Goal: Transaction & Acquisition: Purchase product/service

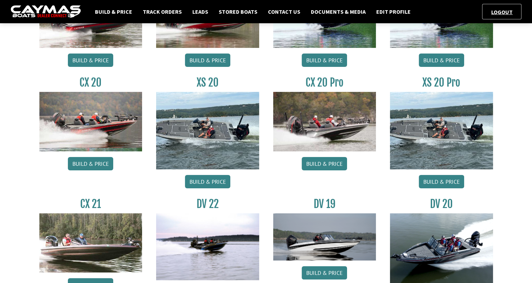
scroll to position [116, 0]
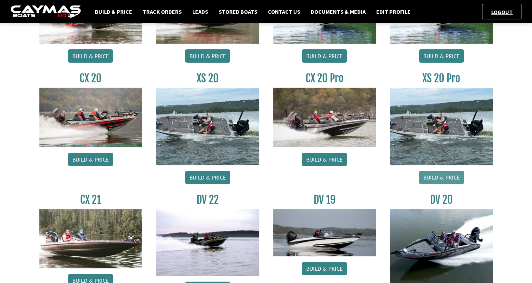
click at [435, 178] on link "Build & Price" at bounding box center [441, 177] width 45 height 13
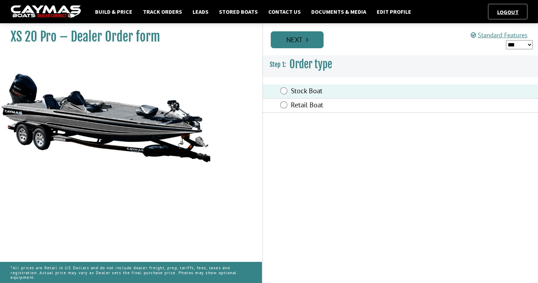
click at [303, 39] on link "Next" at bounding box center [297, 39] width 53 height 17
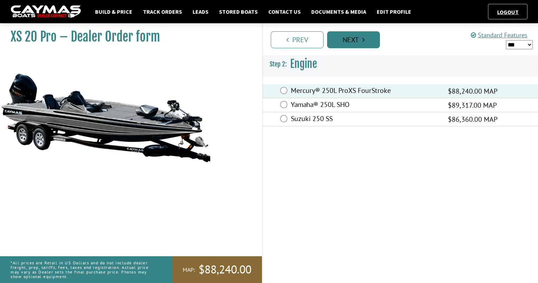
click at [351, 44] on link "Next" at bounding box center [353, 39] width 53 height 17
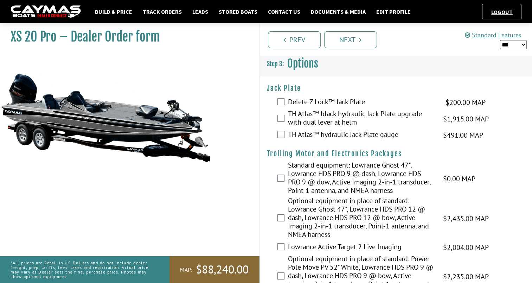
click at [519, 46] on select "*** ****** ******" at bounding box center [513, 44] width 27 height 9
select select "*"
click at [500, 40] on select "*** ****** ******" at bounding box center [513, 44] width 27 height 9
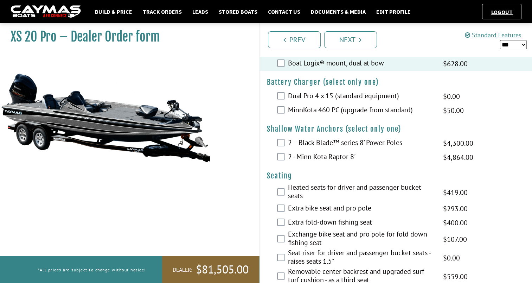
scroll to position [841, 0]
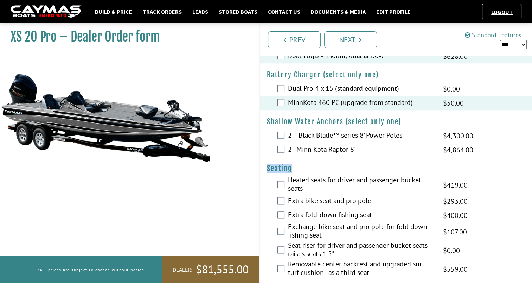
drag, startPoint x: 532, startPoint y: 154, endPoint x: 535, endPoint y: 169, distance: 14.9
copy fieldset "$5,722.00 Seating"
click at [514, 176] on div "Heated seats for driver and passenger bucket seats $492.00 MAP $581.00 MSRP $41…" at bounding box center [396, 185] width 273 height 19
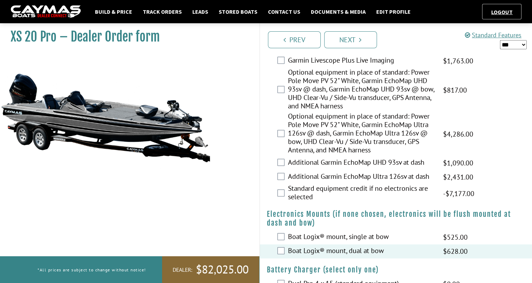
scroll to position [648, 0]
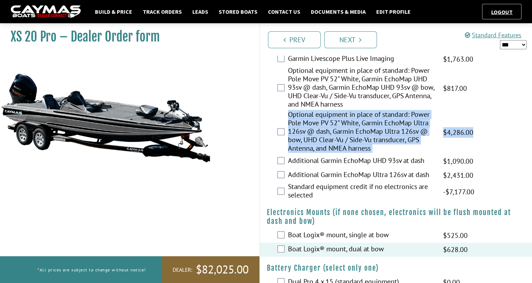
drag, startPoint x: 532, startPoint y: 122, endPoint x: 535, endPoint y: 104, distance: 18.8
click at [532, 104] on html "Build & Price Track Orders Leads Stored Boats Contact Us Documents & Media Edit…" at bounding box center [266, 188] width 532 height 1673
drag, startPoint x: 535, startPoint y: 104, endPoint x: 518, endPoint y: 126, distance: 27.9
click at [518, 126] on div "Optional equipment in place of standard: Power Pole Move PV 52" White, Garmin E…" at bounding box center [396, 132] width 273 height 44
click at [520, 124] on div "Optional equipment in place of standard: Power Pole Move PV 52" White, Garmin E…" at bounding box center [396, 132] width 273 height 44
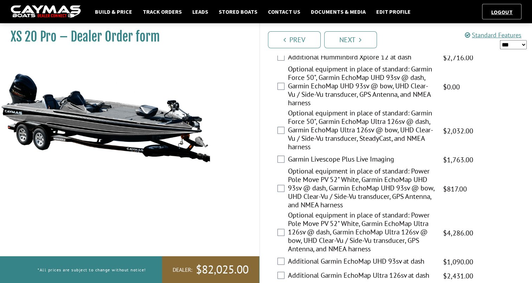
scroll to position [550, 0]
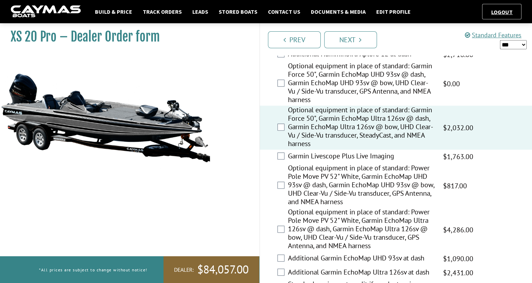
drag, startPoint x: 521, startPoint y: 189, endPoint x: 526, endPoint y: 157, distance: 33.1
click at [521, 189] on div "Optional equipment in place of standard: Power Pole Move PV 52" White, Garmin E…" at bounding box center [396, 186] width 273 height 44
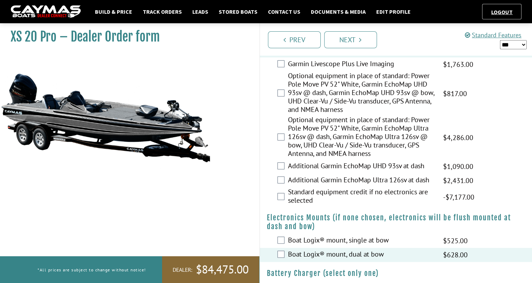
scroll to position [648, 0]
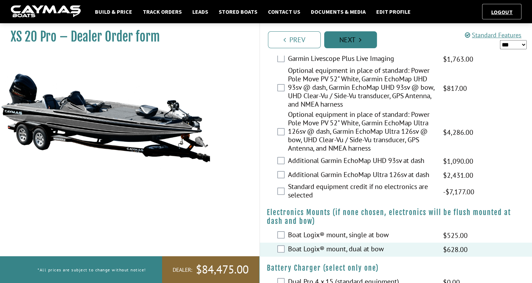
click at [359, 41] on link "Next" at bounding box center [350, 39] width 53 height 17
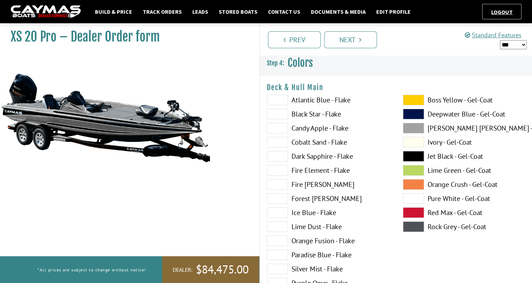
scroll to position [0, 0]
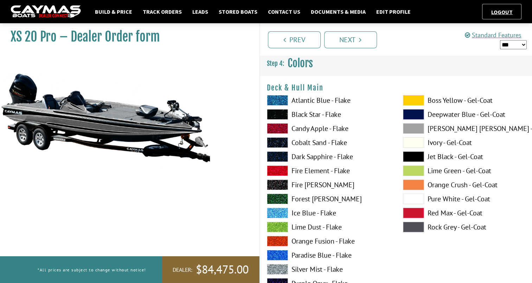
click at [414, 102] on span at bounding box center [413, 100] width 21 height 11
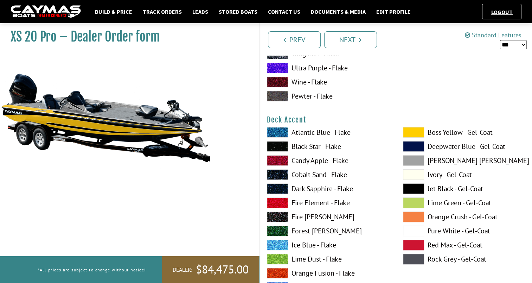
scroll to position [308, 0]
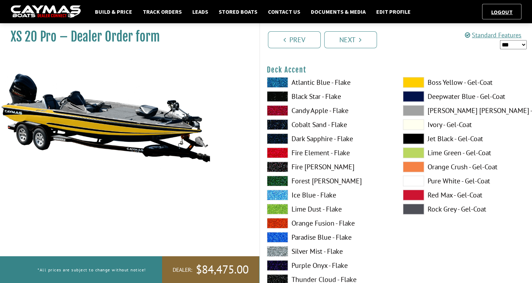
click at [412, 80] on span at bounding box center [413, 82] width 21 height 11
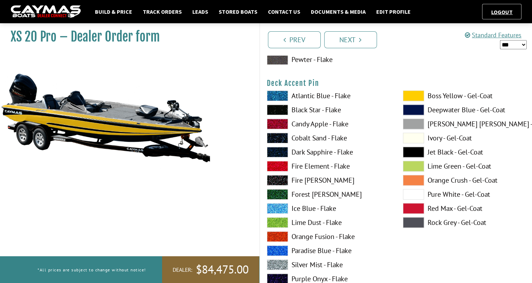
scroll to position [588, 0]
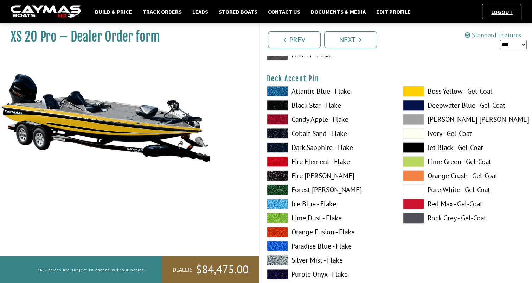
click at [411, 93] on span at bounding box center [413, 91] width 21 height 11
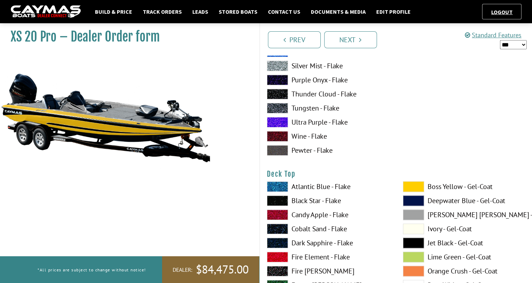
scroll to position [797, 0]
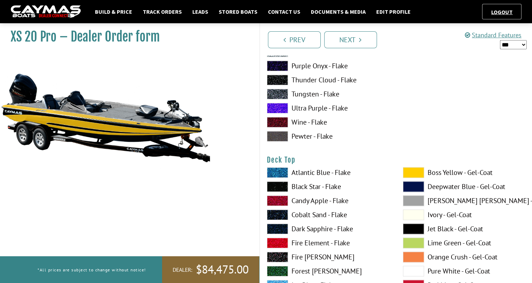
click at [414, 168] on span at bounding box center [413, 172] width 21 height 11
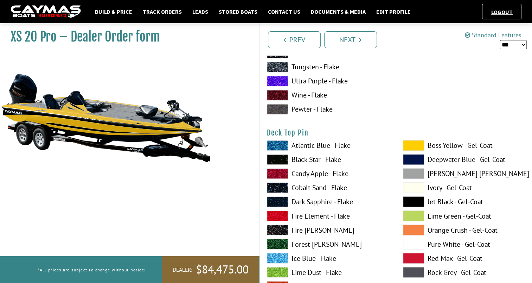
scroll to position [1118, 0]
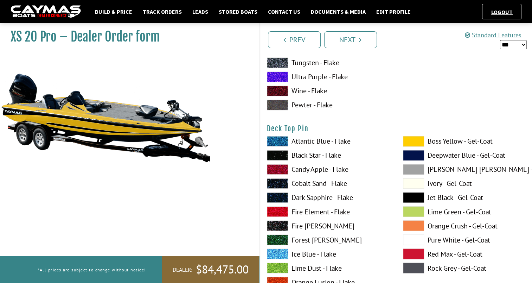
click at [415, 140] on span at bounding box center [413, 141] width 21 height 11
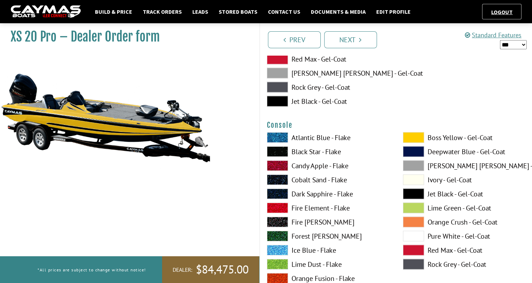
scroll to position [1507, 0]
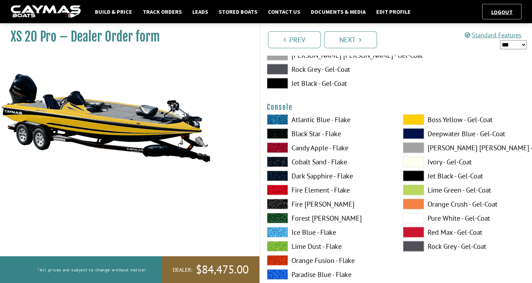
click at [410, 119] on span at bounding box center [413, 119] width 21 height 11
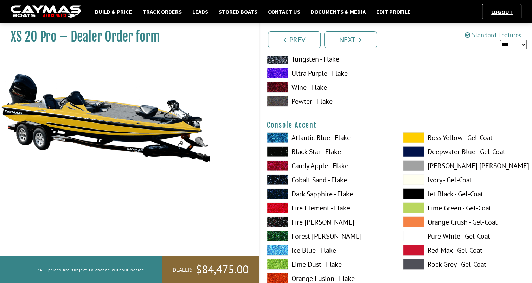
scroll to position [1788, 0]
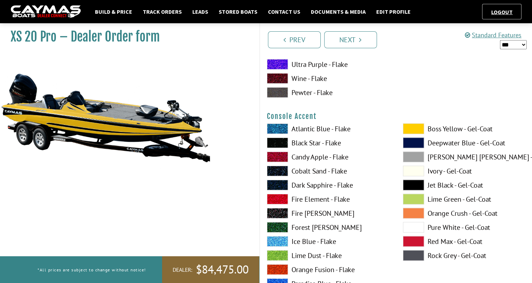
click at [420, 126] on span at bounding box center [413, 129] width 21 height 11
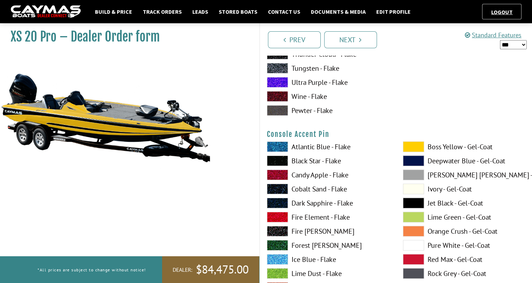
scroll to position [2123, 0]
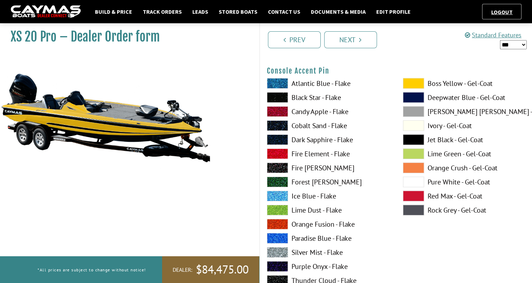
click at [418, 84] on span at bounding box center [413, 83] width 21 height 11
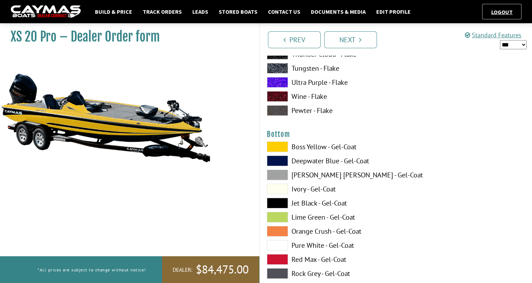
scroll to position [2385, 0]
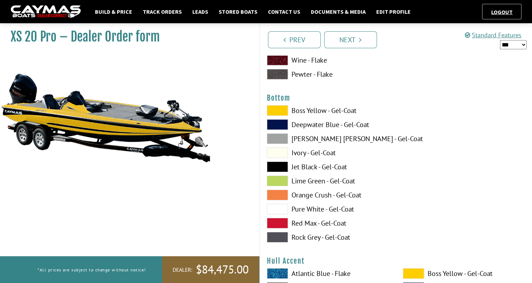
click at [284, 112] on span at bounding box center [277, 110] width 21 height 11
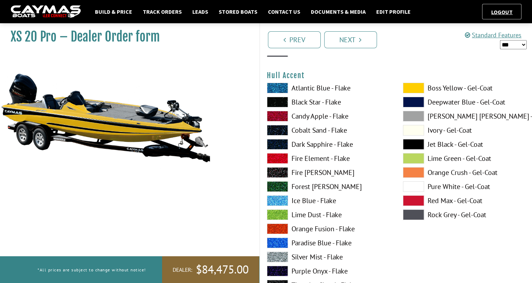
scroll to position [2598, 0]
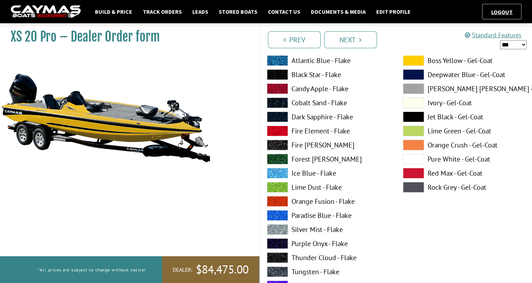
click at [419, 61] on span at bounding box center [413, 60] width 21 height 11
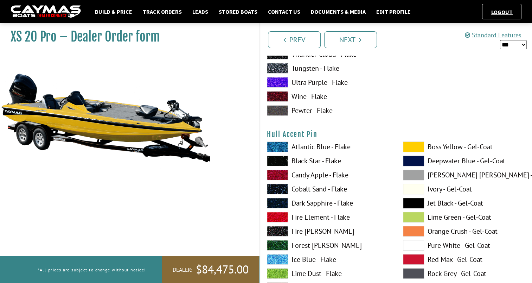
scroll to position [2815, 0]
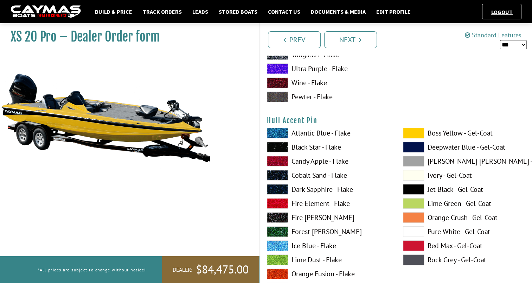
click at [412, 128] on span at bounding box center [413, 133] width 21 height 11
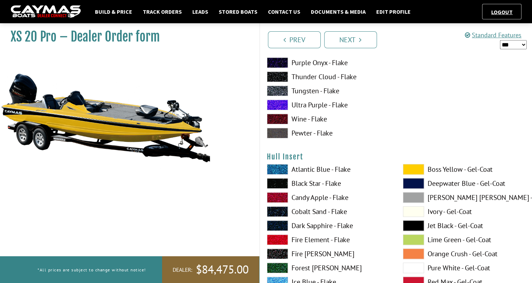
scroll to position [3114, 0]
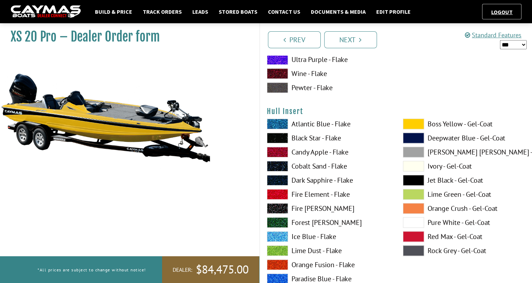
click at [414, 122] on span at bounding box center [413, 124] width 21 height 11
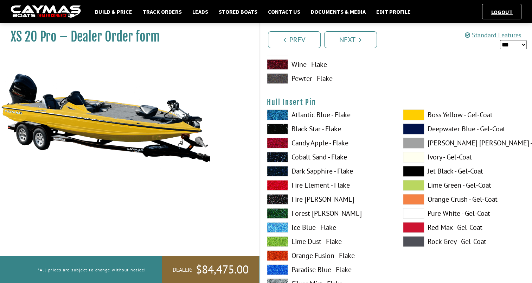
scroll to position [3417, 0]
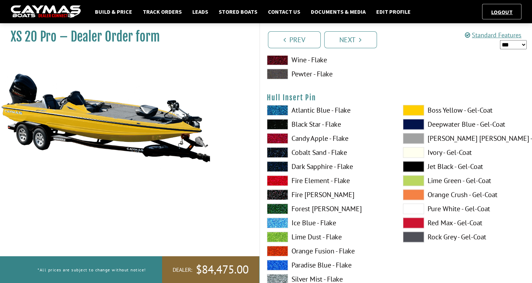
click at [415, 111] on span at bounding box center [413, 110] width 21 height 11
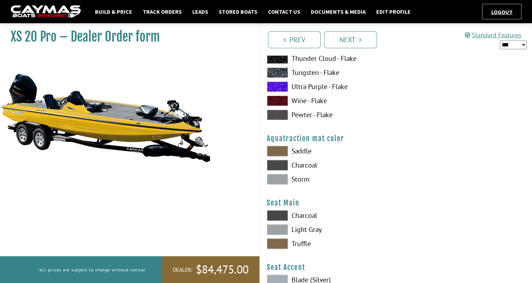
scroll to position [3675, 0]
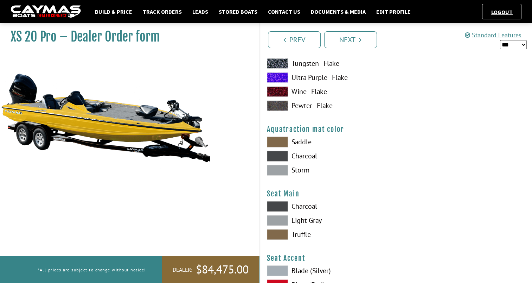
click at [276, 142] on span at bounding box center [277, 142] width 21 height 11
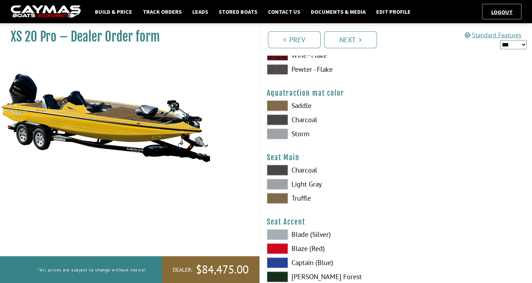
scroll to position [3734, 0]
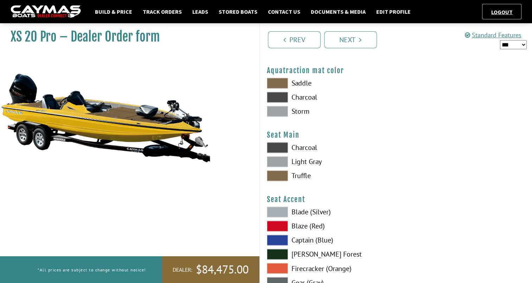
click at [277, 110] on span at bounding box center [277, 111] width 21 height 11
click at [279, 145] on span at bounding box center [277, 147] width 21 height 11
click at [281, 236] on span at bounding box center [277, 240] width 21 height 11
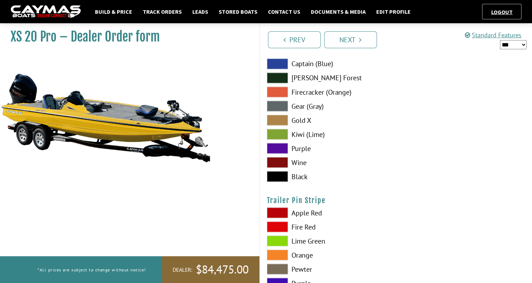
scroll to position [3979, 0]
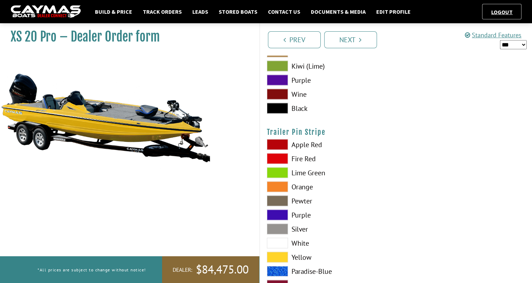
click at [282, 227] on span at bounding box center [277, 228] width 21 height 11
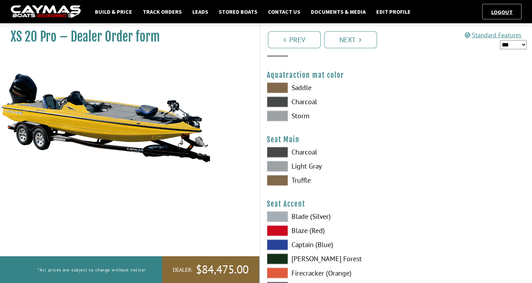
scroll to position [3707, 0]
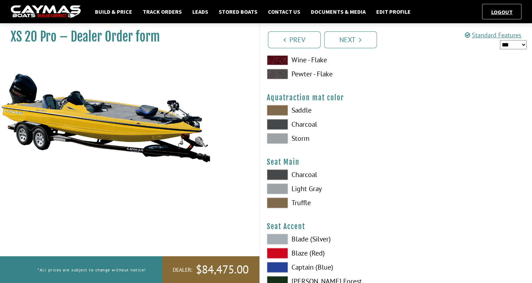
click at [280, 189] on span at bounding box center [277, 188] width 21 height 11
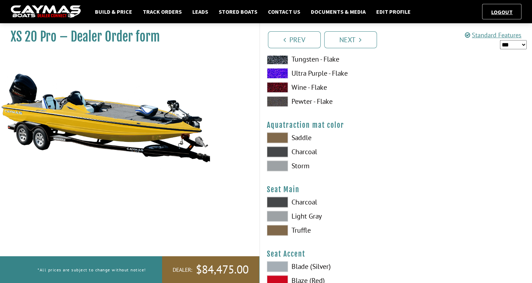
scroll to position [3720, 0]
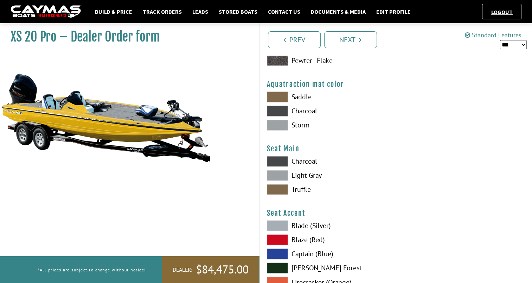
click at [279, 97] on span at bounding box center [277, 96] width 21 height 11
click at [277, 187] on span at bounding box center [277, 189] width 21 height 11
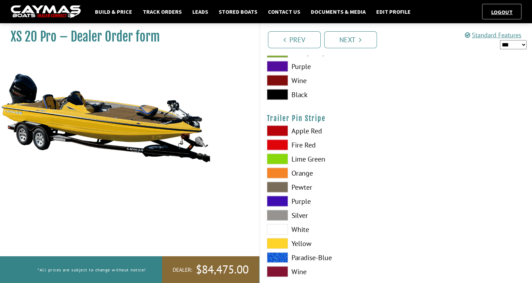
scroll to position [4006, 0]
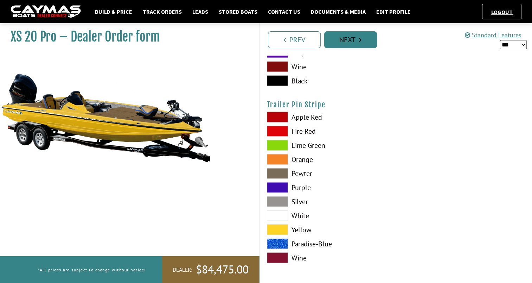
click at [350, 42] on link "Next" at bounding box center [350, 39] width 53 height 17
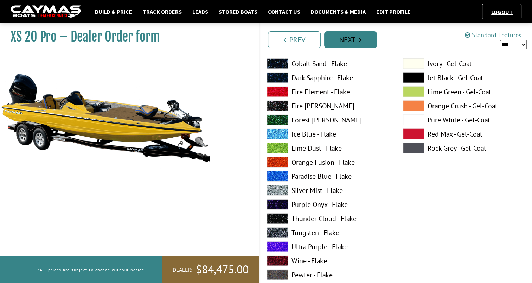
scroll to position [1472, 0]
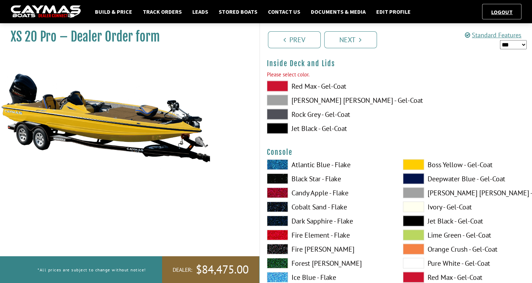
click at [280, 88] on span at bounding box center [277, 86] width 21 height 11
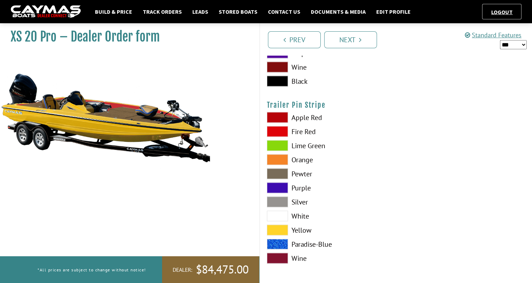
scroll to position [3911, 0]
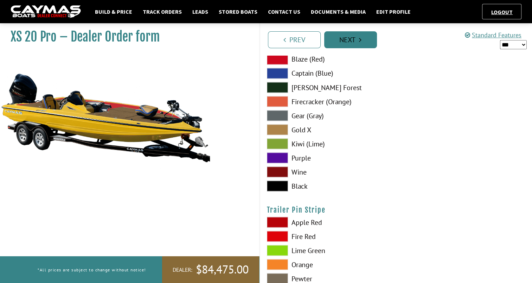
click at [366, 46] on link "Next" at bounding box center [350, 39] width 53 height 17
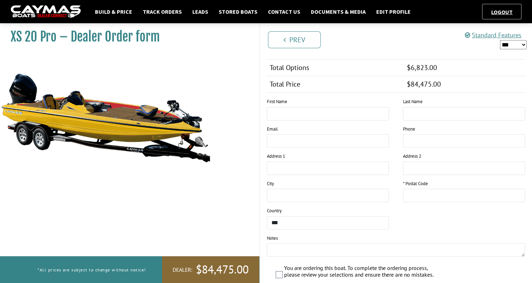
scroll to position [696, 0]
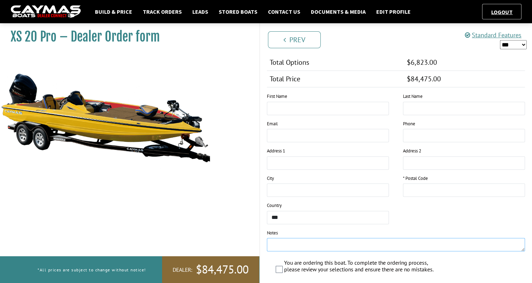
click at [282, 243] on textarea at bounding box center [396, 244] width 259 height 13
type textarea "**********"
click at [440, 187] on input "text" at bounding box center [464, 189] width 122 height 13
type input "*****"
click at [452, 219] on div "* First Name * Last Name Email Phone Address 1 Address 2 City" at bounding box center [396, 175] width 273 height 164
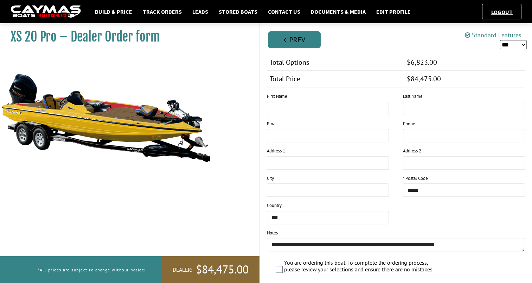
click at [303, 44] on link "Prev" at bounding box center [294, 39] width 53 height 17
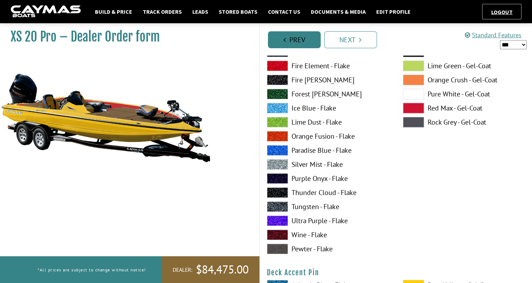
click at [303, 44] on link "Prev" at bounding box center [294, 39] width 53 height 17
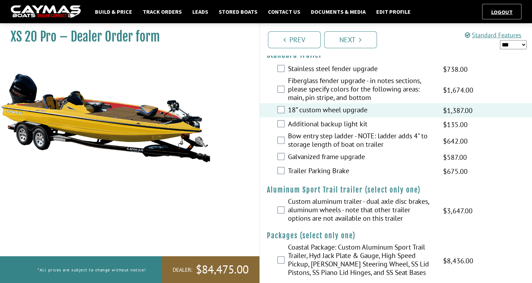
scroll to position [1394, 0]
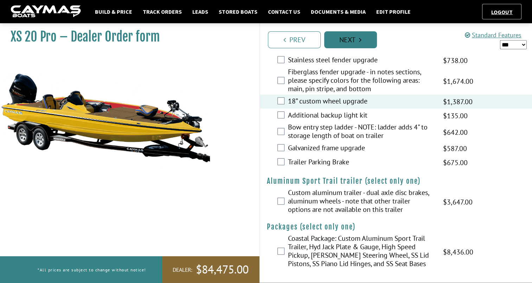
click at [359, 39] on icon "Pagination" at bounding box center [360, 39] width 2 height 7
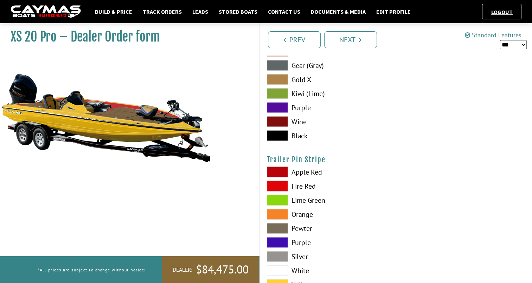
scroll to position [4006, 0]
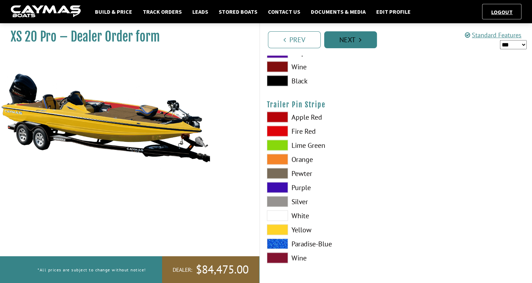
click at [356, 43] on link "Next" at bounding box center [350, 39] width 53 height 17
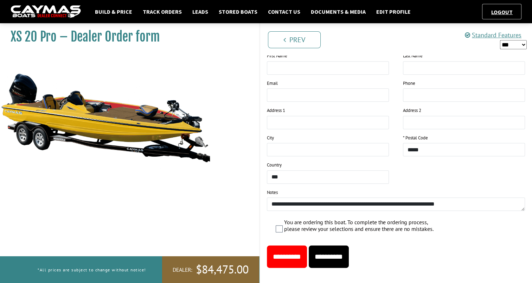
scroll to position [743, 0]
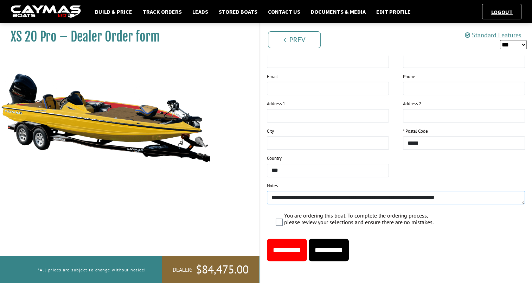
click at [455, 194] on textarea "**********" at bounding box center [396, 197] width 259 height 13
click at [403, 196] on textarea "**********" at bounding box center [396, 197] width 259 height 13
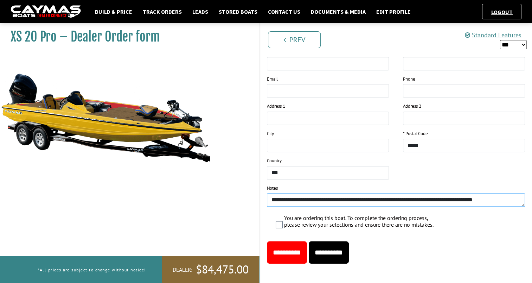
scroll to position [747, 0]
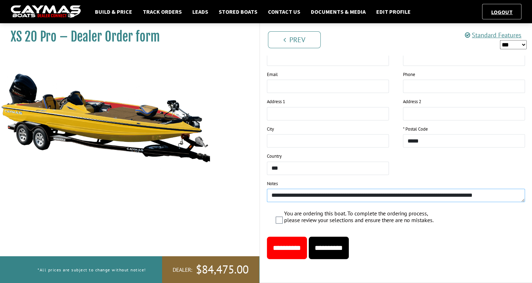
click at [414, 190] on textarea "**********" at bounding box center [396, 195] width 259 height 13
click at [463, 191] on textarea "**********" at bounding box center [396, 195] width 259 height 13
type textarea "**********"
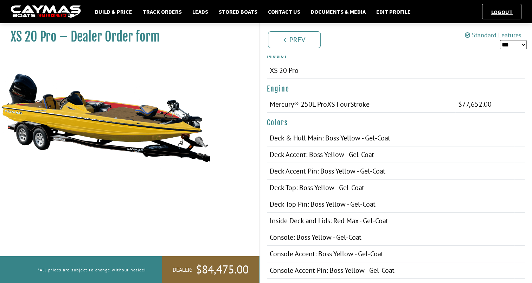
scroll to position [91, 0]
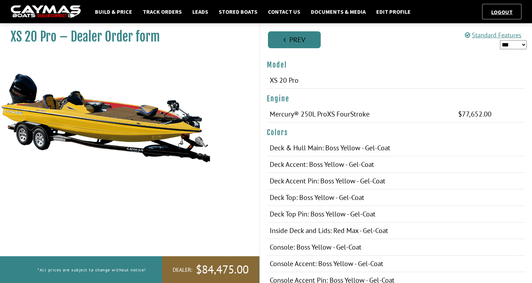
click at [289, 39] on link "Prev" at bounding box center [294, 39] width 53 height 17
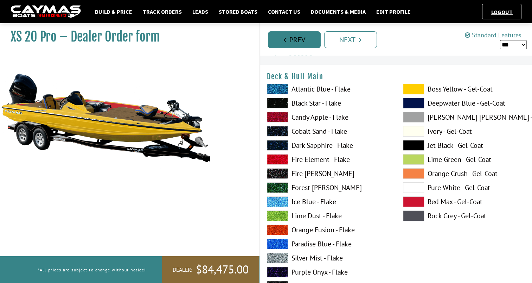
scroll to position [0, 0]
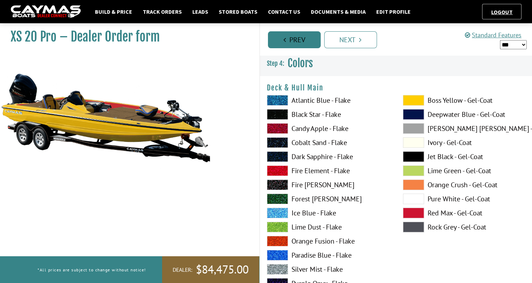
click at [289, 39] on link "Prev" at bounding box center [294, 39] width 53 height 17
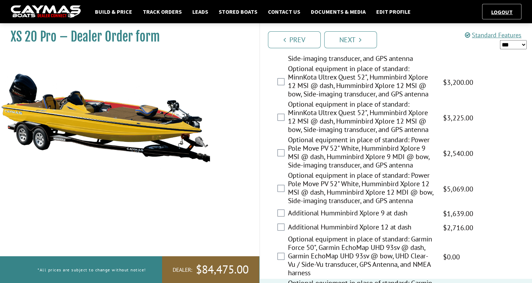
scroll to position [359, 0]
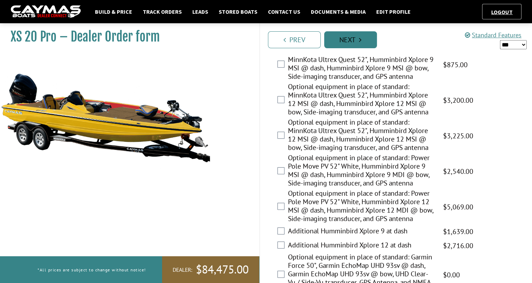
click at [370, 40] on link "Next" at bounding box center [350, 39] width 53 height 17
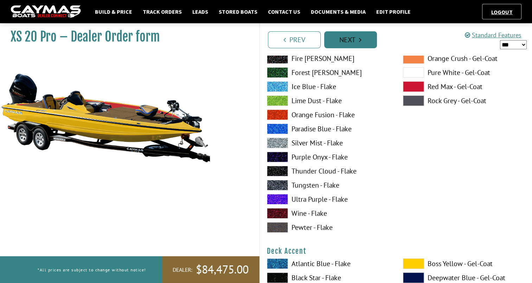
click at [370, 40] on link "Next" at bounding box center [350, 39] width 53 height 17
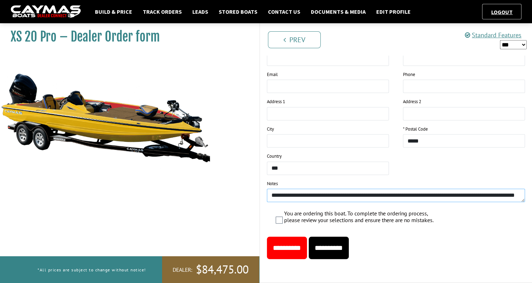
scroll to position [0, 0]
click at [294, 248] on input "**********" at bounding box center [287, 247] width 40 height 23
